Goal: Navigation & Orientation: Go to known website

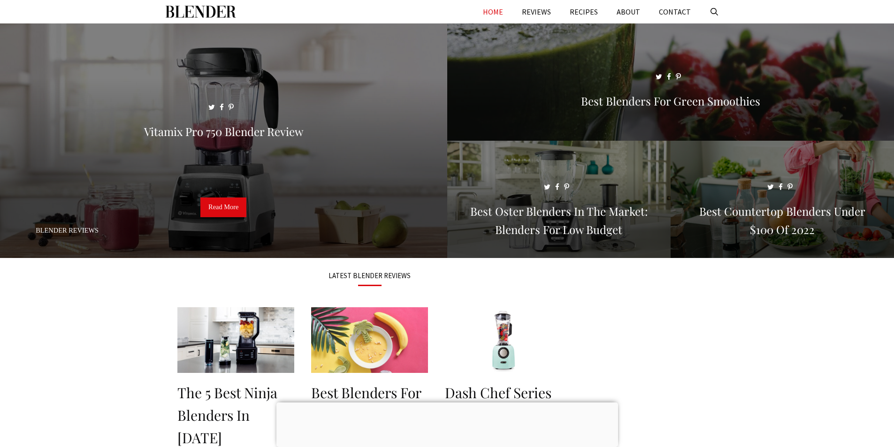
click at [219, 12] on img "Primary" at bounding box center [201, 11] width 70 height 23
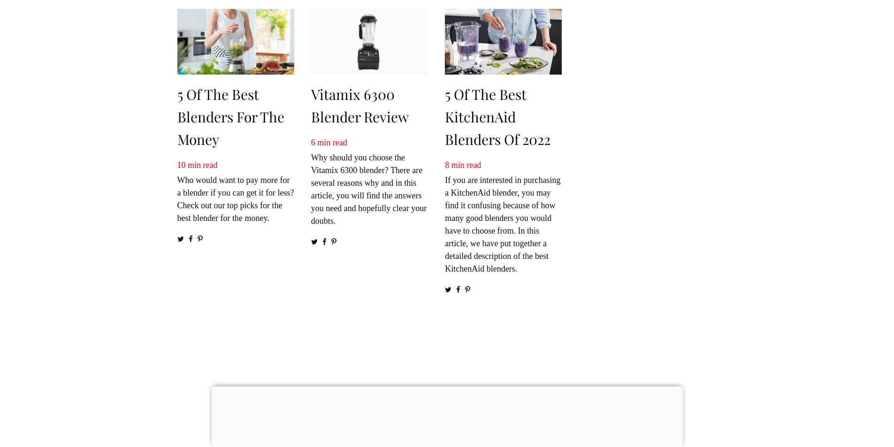
scroll to position [522, 0]
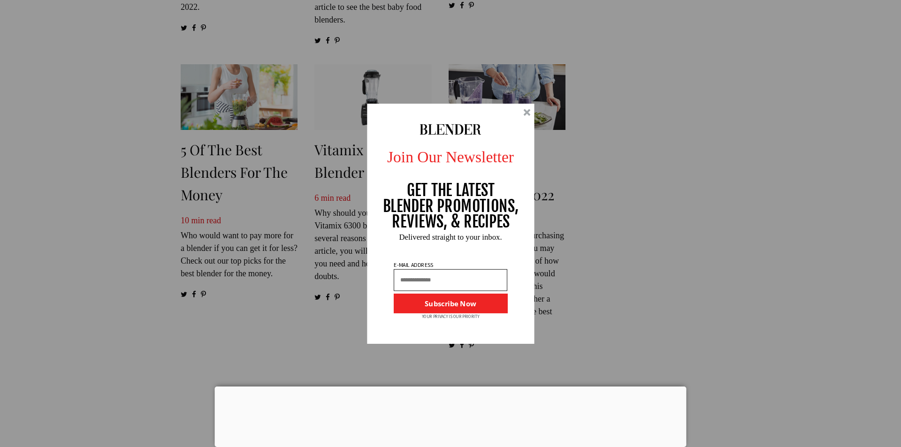
click at [523, 110] on div at bounding box center [526, 112] width 7 height 7
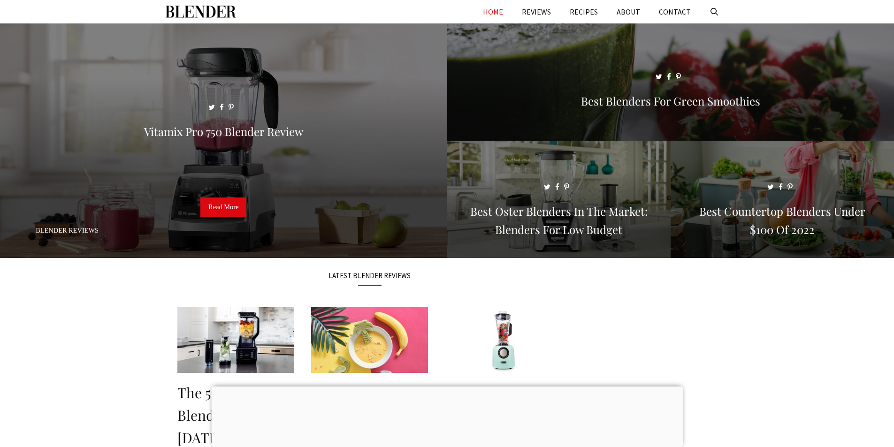
scroll to position [522, 0]
